Goal: Task Accomplishment & Management: Manage account settings

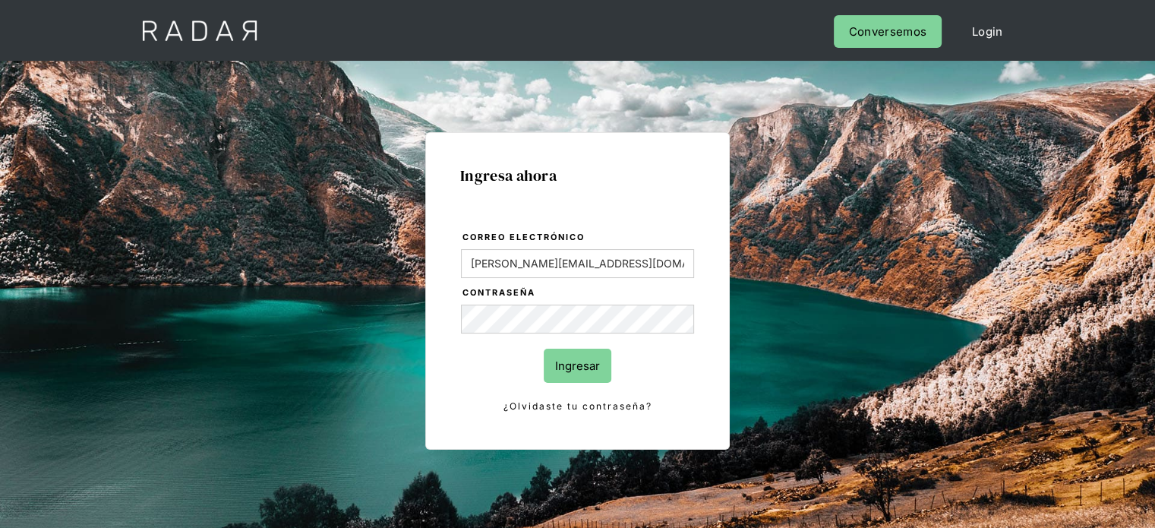
click at [571, 370] on input "Ingresar" at bounding box center [578, 365] width 68 height 34
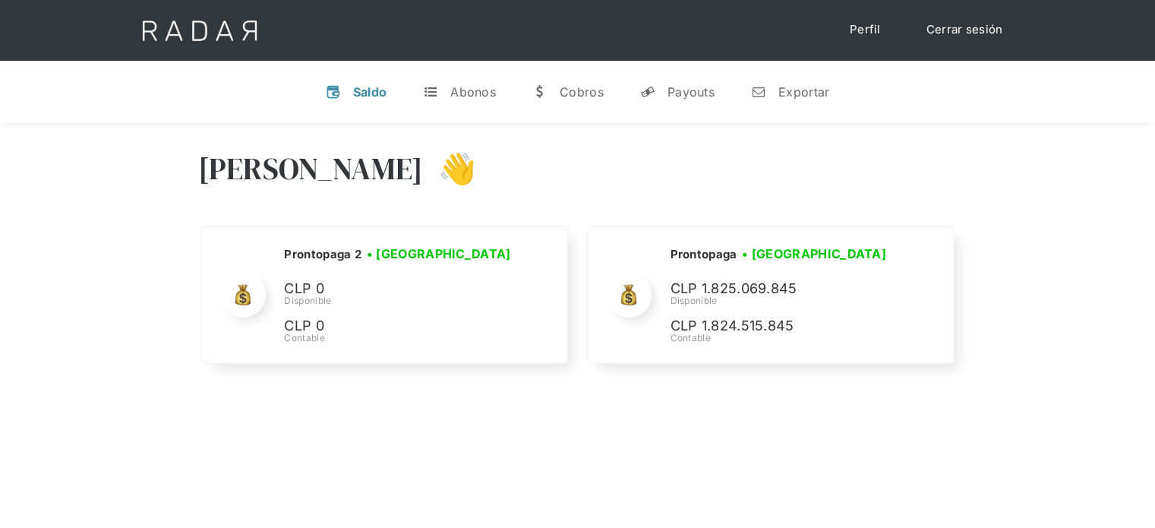
click at [984, 24] on link "Cerrar sesión" at bounding box center [964, 30] width 107 height 30
